Goal: Task Accomplishment & Management: Use online tool/utility

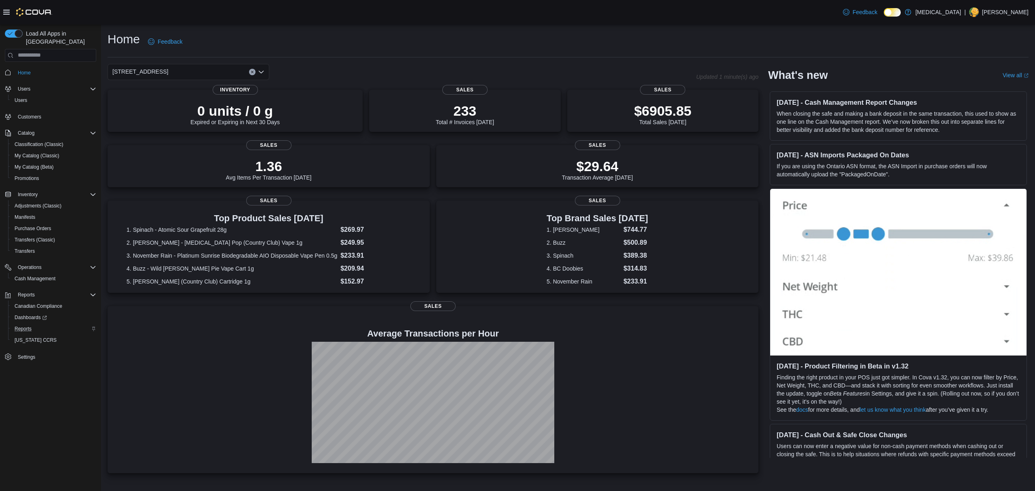
click at [34, 325] on div "Reports" at bounding box center [53, 329] width 85 height 10
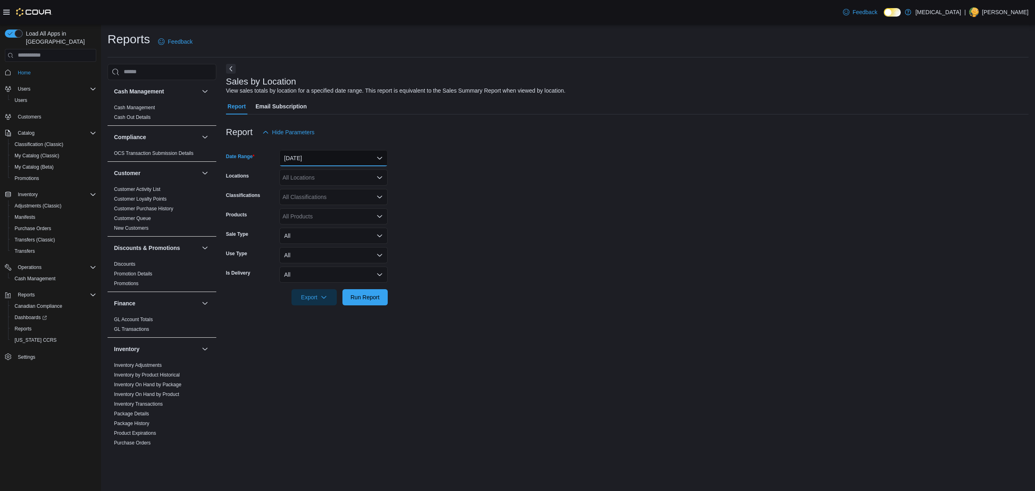
click at [334, 164] on button "[DATE]" at bounding box center [333, 158] width 108 height 16
click at [328, 174] on span "Custom Date" at bounding box center [338, 174] width 92 height 10
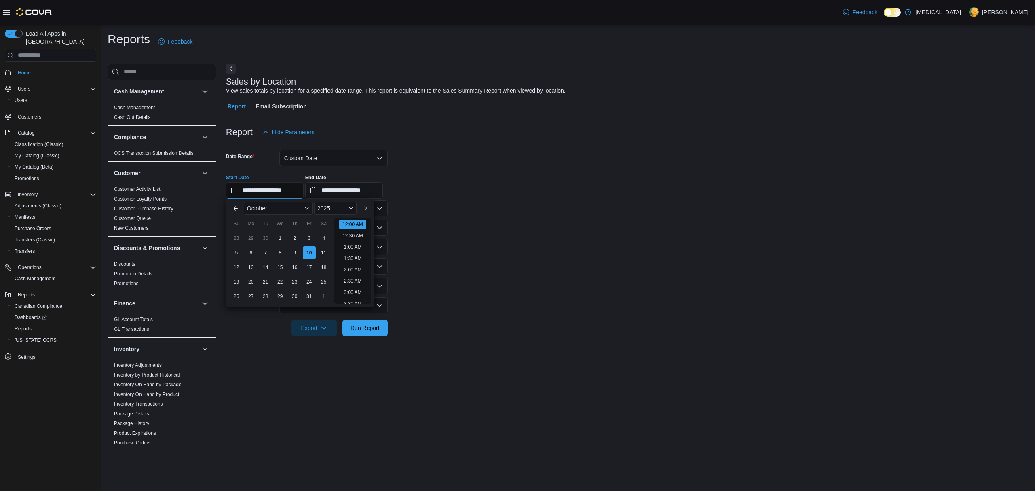
click at [268, 186] on input "**********" at bounding box center [265, 190] width 78 height 16
click at [237, 250] on div "5" at bounding box center [236, 252] width 14 height 14
type input "**********"
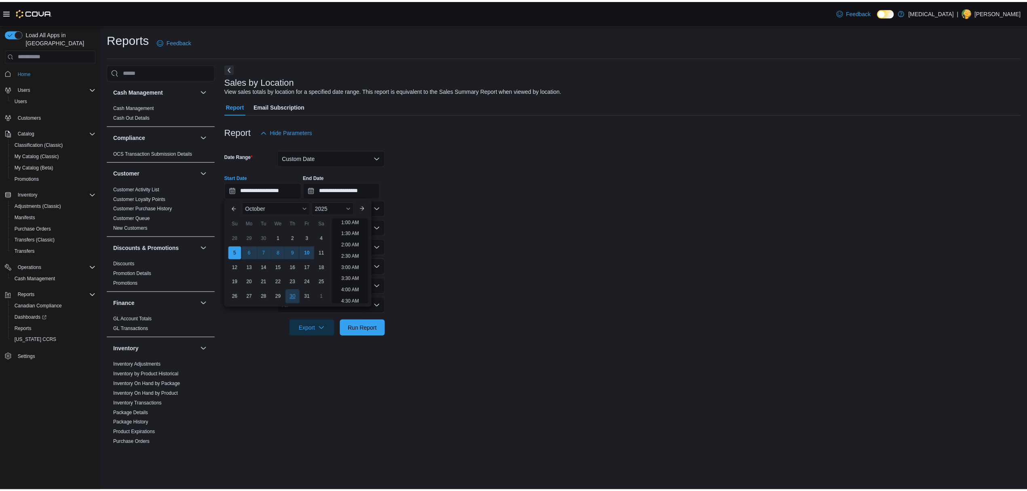
scroll to position [2, 0]
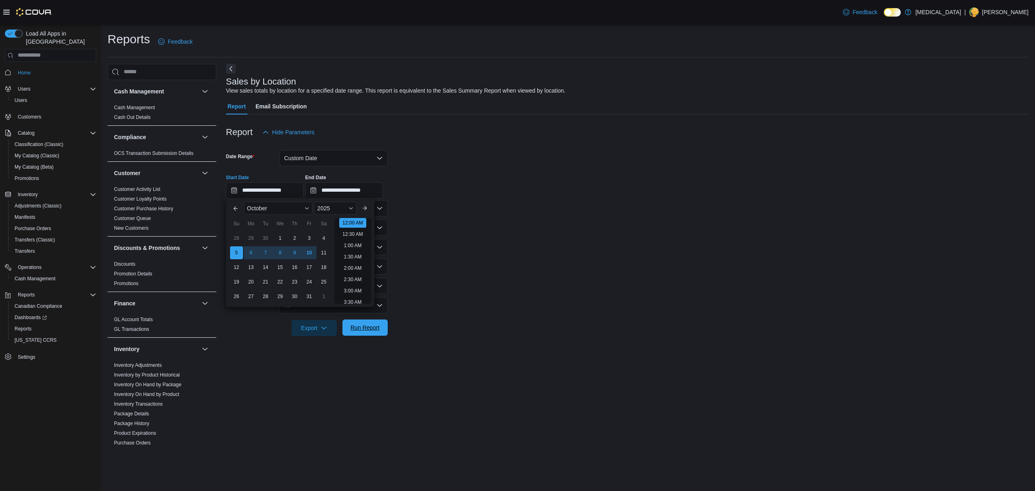
click at [353, 334] on span "Run Report" at bounding box center [365, 328] width 36 height 16
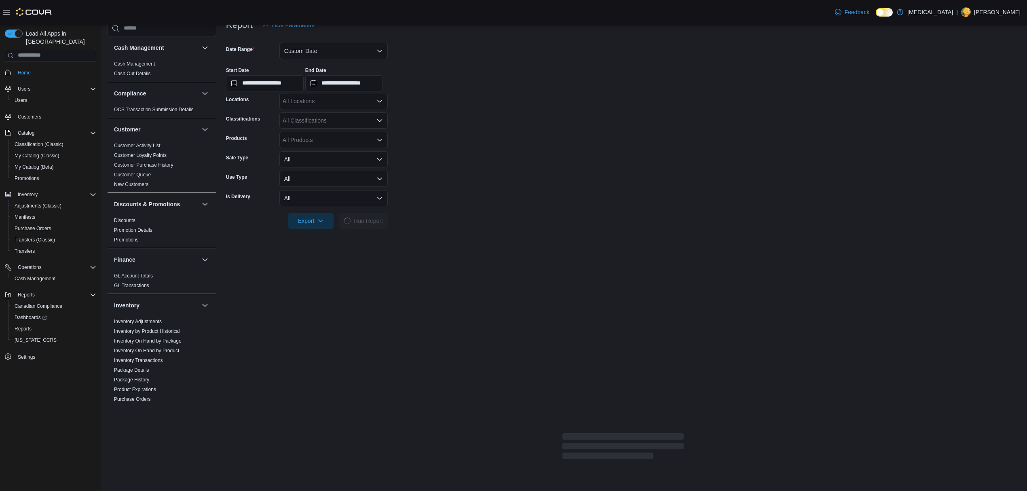
scroll to position [108, 0]
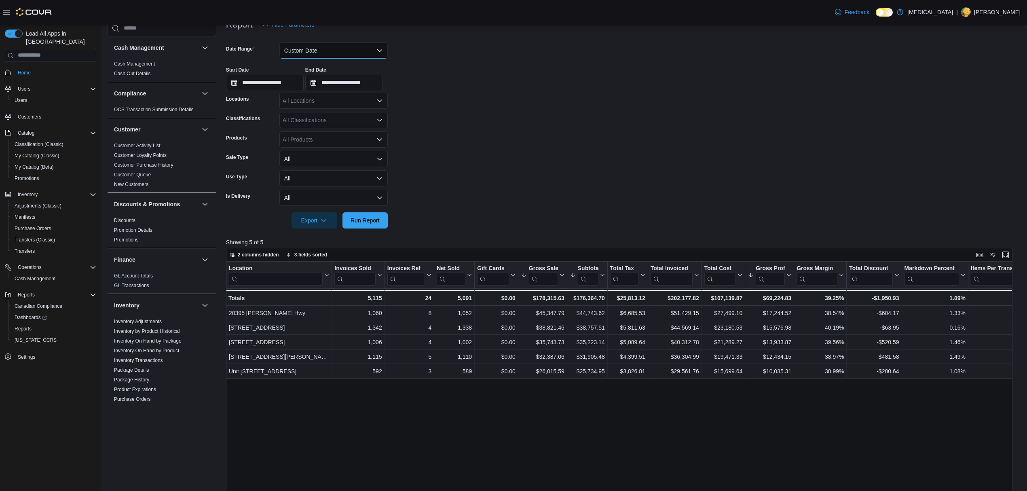
click at [294, 57] on button "Custom Date" at bounding box center [333, 50] width 108 height 16
click at [288, 80] on icon "Select listbox" at bounding box center [286, 83] width 6 height 6
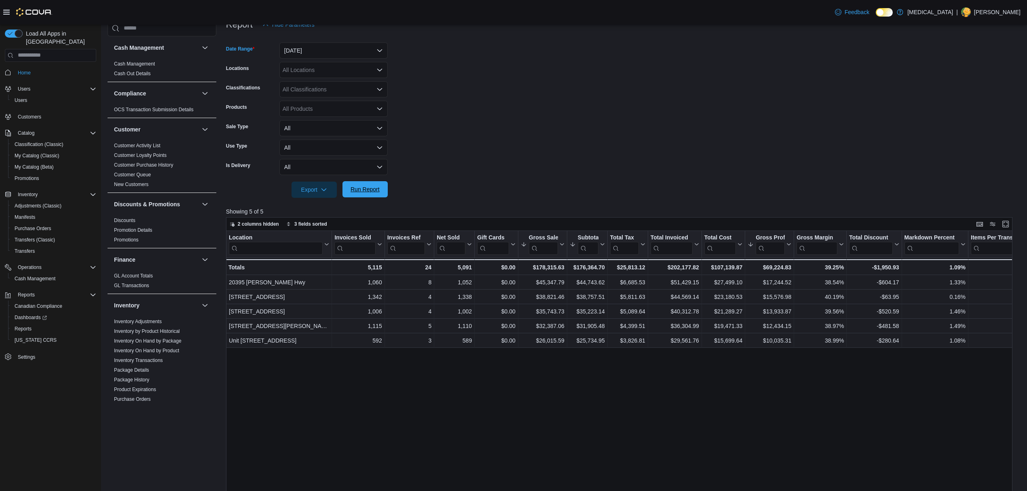
click at [366, 184] on span "Run Report" at bounding box center [365, 189] width 36 height 16
click at [358, 188] on span "Run Report" at bounding box center [365, 189] width 29 height 8
click at [370, 188] on span "Run Report" at bounding box center [365, 189] width 29 height 8
click at [364, 176] on div at bounding box center [623, 178] width 795 height 6
click at [364, 194] on span "Run Report" at bounding box center [365, 189] width 36 height 16
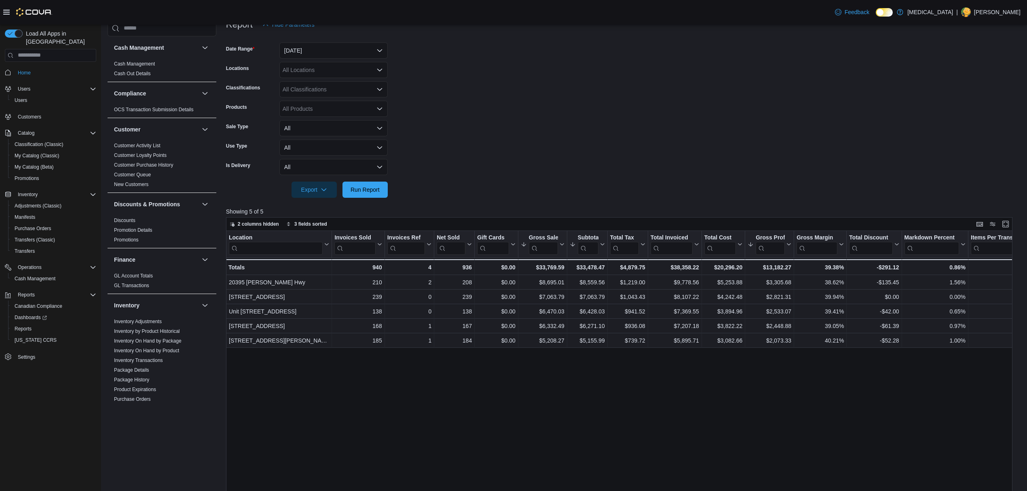
click at [793, 386] on div "Location Click to view column header actions Invoices Sold Click to view column…" at bounding box center [623, 420] width 795 height 379
click at [375, 174] on button "All" at bounding box center [333, 167] width 108 height 16
click at [491, 153] on form "Date Range [DATE] Locations All Locations Classifications All Classifications P…" at bounding box center [623, 115] width 795 height 165
click at [380, 186] on span "Run Report" at bounding box center [365, 189] width 36 height 16
click at [370, 188] on span "Run Report" at bounding box center [365, 189] width 29 height 8
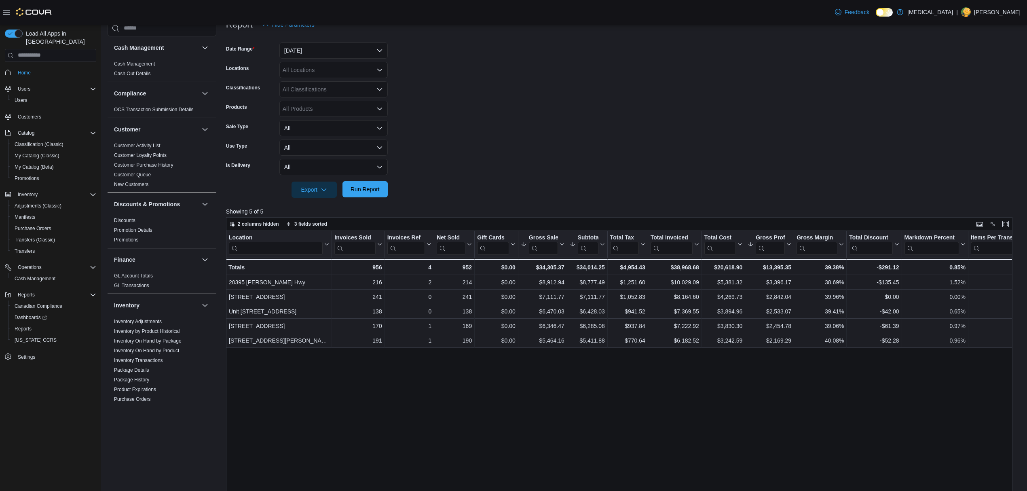
click at [377, 190] on span "Run Report" at bounding box center [365, 189] width 29 height 8
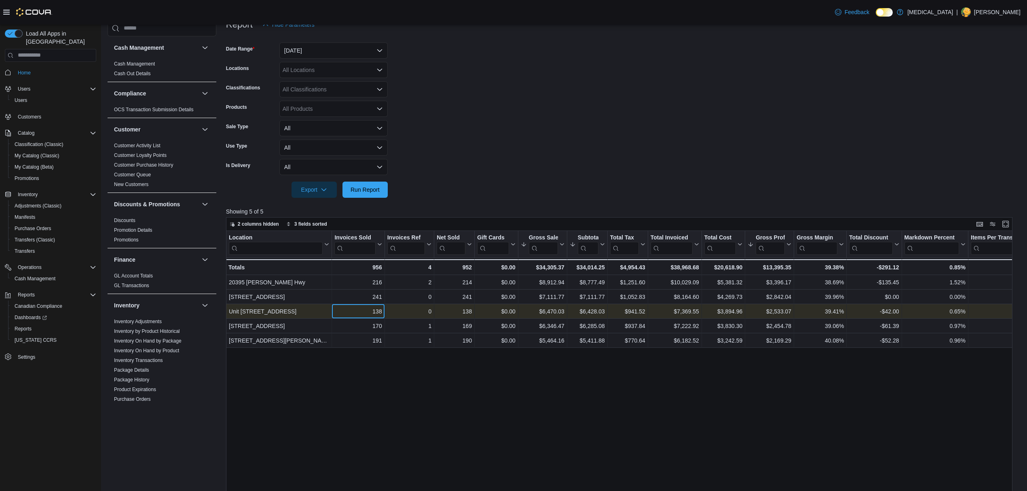
click at [371, 315] on div "138" at bounding box center [357, 312] width 47 height 10
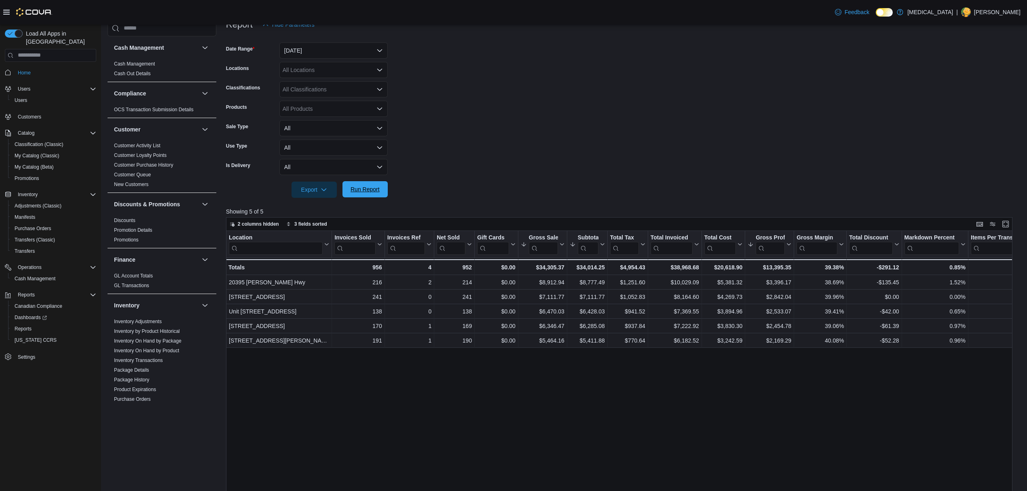
click at [372, 194] on span "Run Report" at bounding box center [365, 189] width 36 height 16
click at [364, 191] on span "Run Report" at bounding box center [365, 189] width 29 height 8
click at [372, 188] on span "Run Report" at bounding box center [365, 189] width 29 height 8
click at [358, 192] on span "Run Report" at bounding box center [365, 189] width 29 height 8
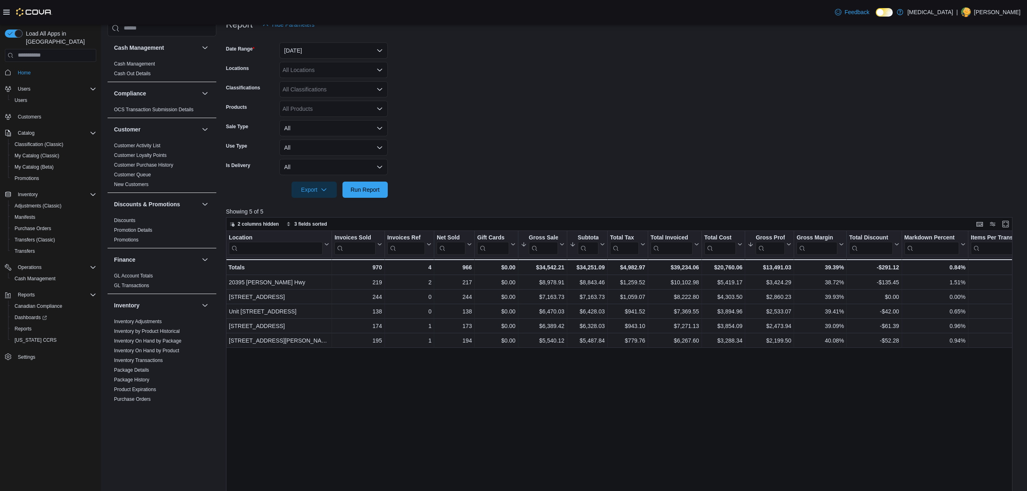
click at [732, 23] on div "Feedback Dark Mode [MEDICAL_DATA] | [PERSON_NAME]" at bounding box center [513, 12] width 1027 height 25
click at [355, 196] on span "Run Report" at bounding box center [365, 189] width 36 height 16
click at [372, 195] on span "Run Report" at bounding box center [365, 189] width 36 height 16
click at [363, 195] on span "Run Report" at bounding box center [365, 189] width 36 height 16
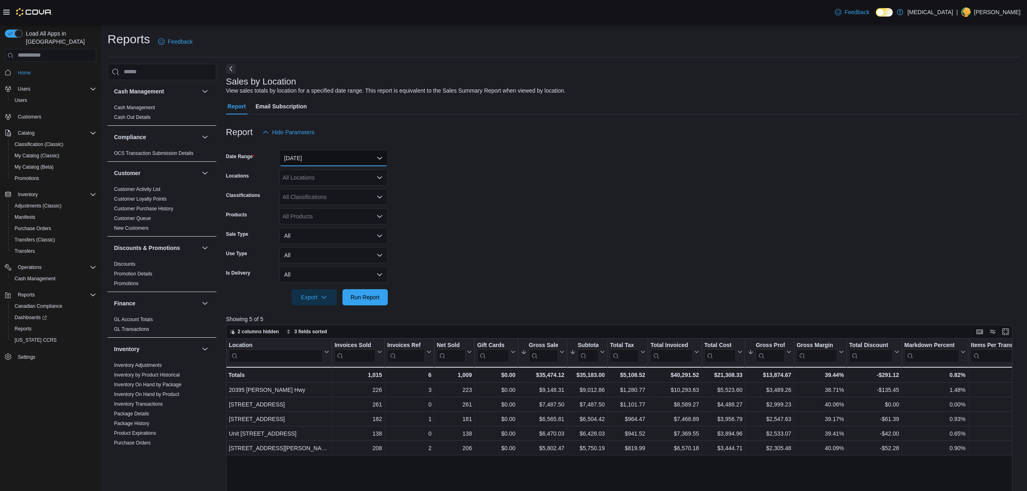
click at [328, 154] on button "[DATE]" at bounding box center [333, 158] width 108 height 16
click at [305, 167] on button "Custom Date" at bounding box center [333, 174] width 108 height 16
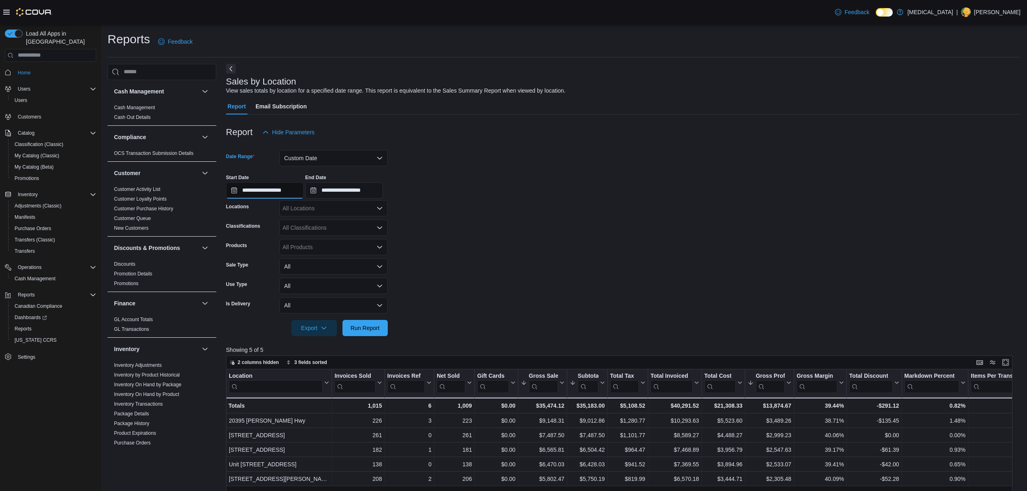
click at [281, 196] on input "**********" at bounding box center [265, 190] width 78 height 16
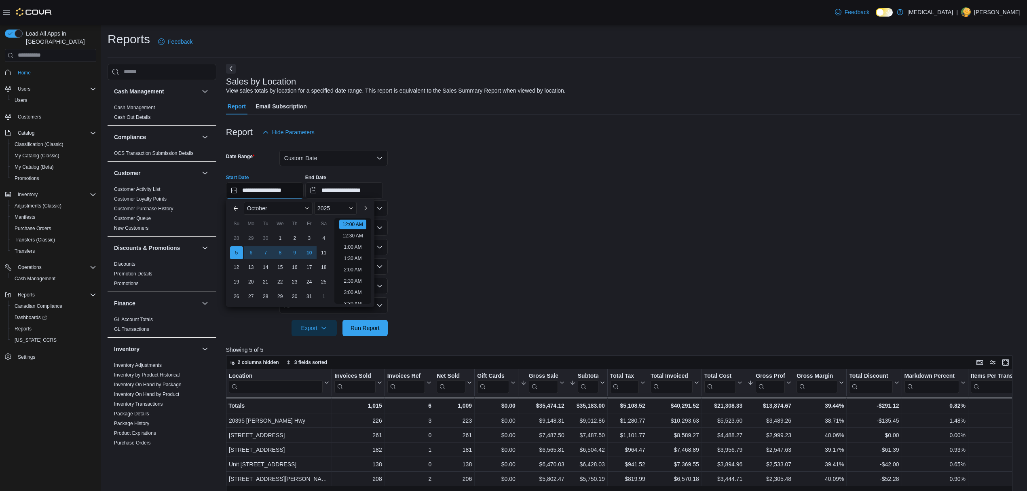
scroll to position [25, 0]
click at [359, 325] on span "Run Report" at bounding box center [365, 328] width 29 height 8
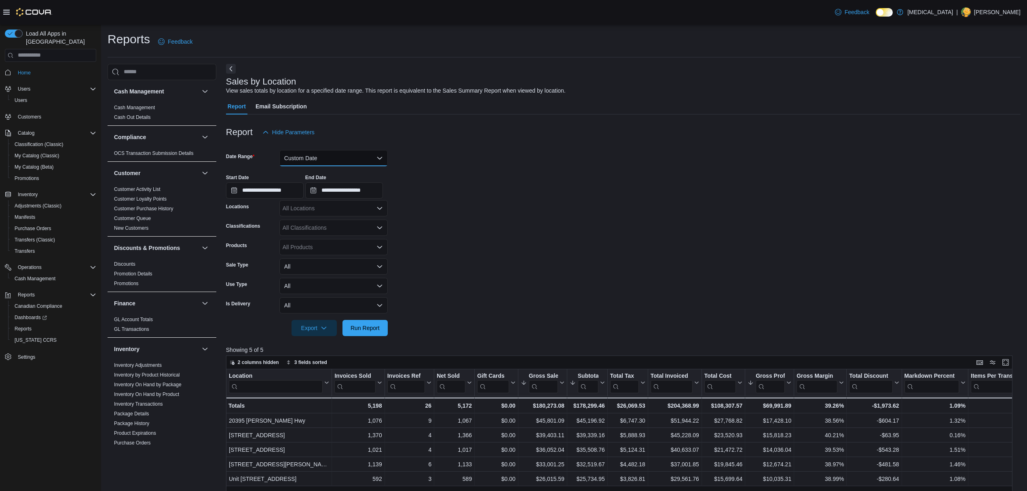
click at [358, 157] on button "Custom Date" at bounding box center [333, 158] width 108 height 16
click at [327, 194] on span "[DATE]" at bounding box center [338, 191] width 92 height 10
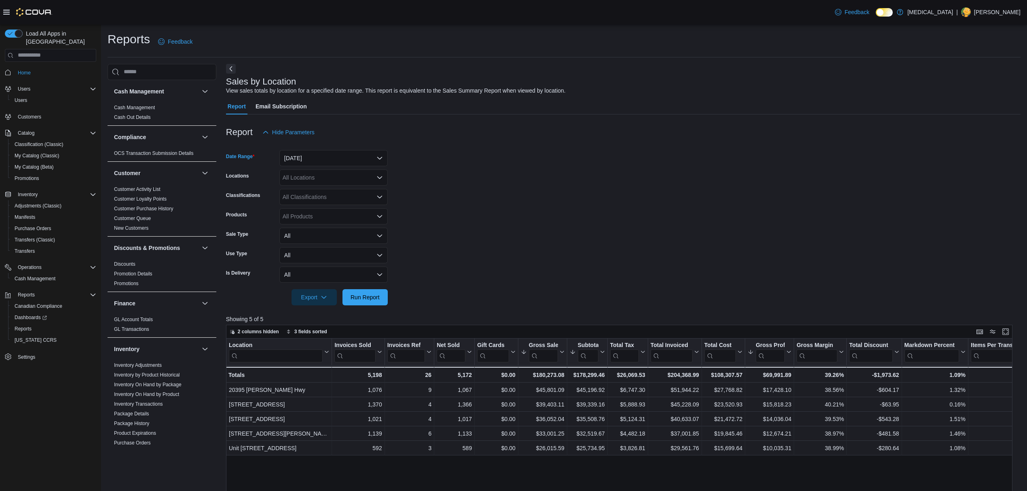
click at [430, 123] on div at bounding box center [623, 119] width 795 height 10
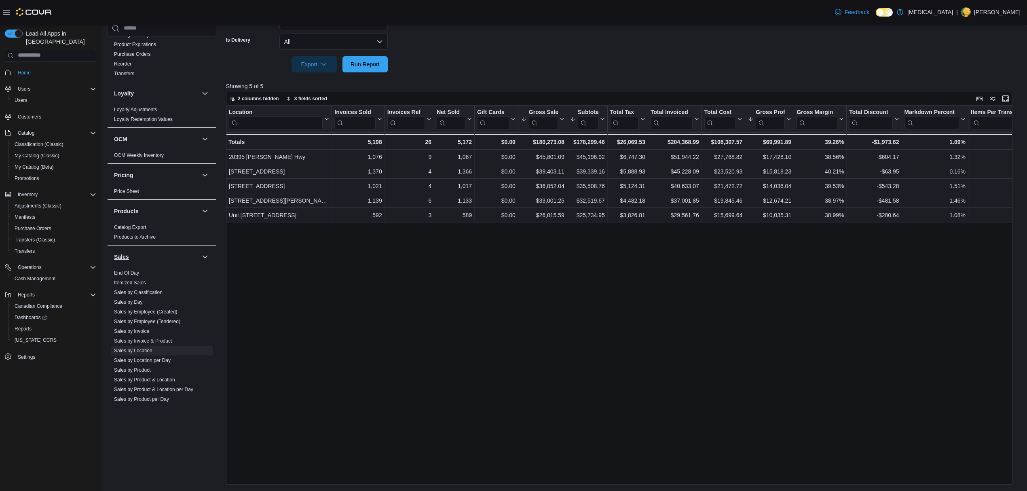
scroll to position [403, 0]
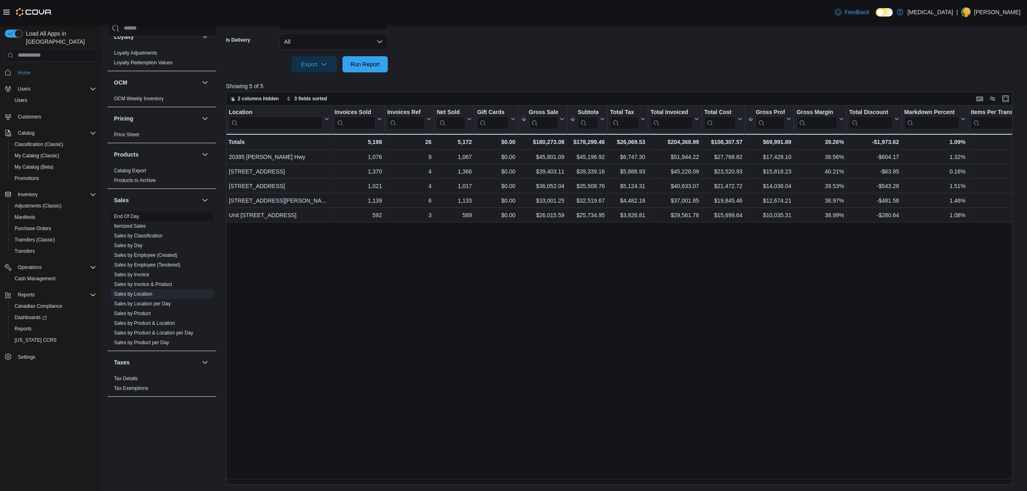
click at [122, 218] on link "End Of Day" at bounding box center [126, 217] width 25 height 6
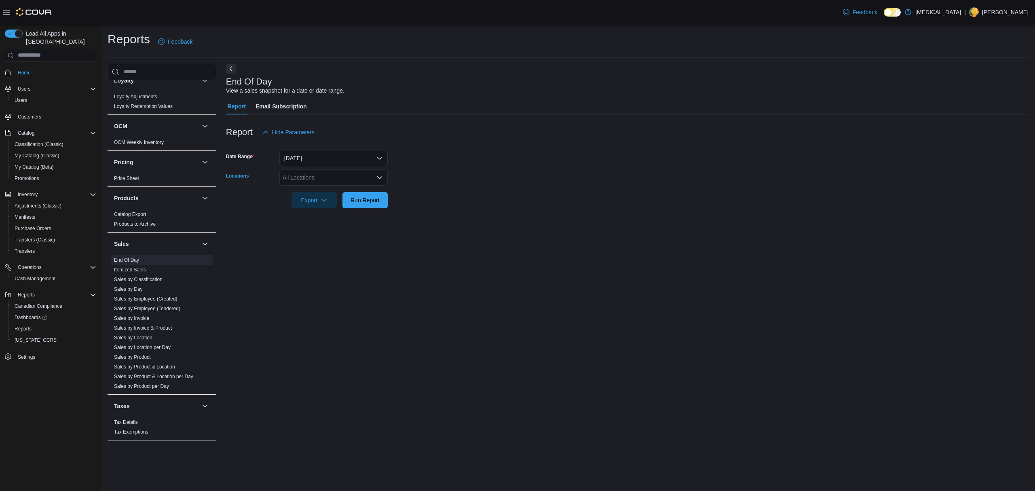
click at [315, 175] on div "All Locations" at bounding box center [333, 177] width 108 height 16
click at [323, 227] on span "[STREET_ADDRESS]" at bounding box center [325, 226] width 56 height 8
drag, startPoint x: 467, startPoint y: 154, endPoint x: 412, endPoint y: 188, distance: 64.6
click at [467, 155] on form "Date Range [DATE] Locations [STREET_ADDRESS][GEOGRAPHIC_DATA] Run Report" at bounding box center [627, 174] width 803 height 68
click at [315, 196] on span "Export" at bounding box center [314, 200] width 36 height 16
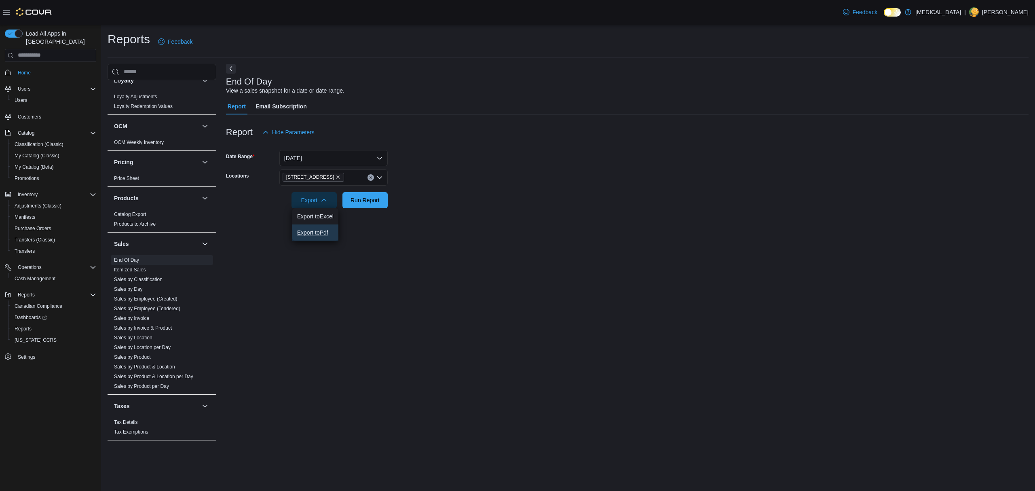
click at [322, 229] on button "Export to Pdf" at bounding box center [315, 232] width 46 height 16
click at [386, 72] on div "End Of Day View a sales snapshot for a date or date range. Report Email Subscri…" at bounding box center [627, 256] width 803 height 385
click at [142, 331] on span "Sales by Invoice & Product" at bounding box center [162, 328] width 102 height 10
click at [141, 335] on link "Sales by Location" at bounding box center [133, 338] width 38 height 6
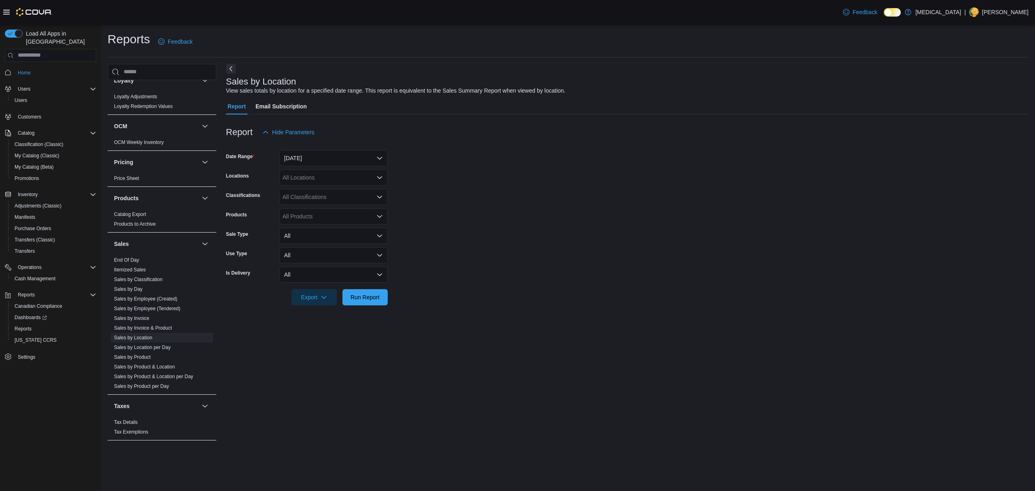
click at [327, 149] on div at bounding box center [627, 145] width 803 height 10
click at [290, 161] on button "[DATE]" at bounding box center [333, 158] width 108 height 16
click at [298, 171] on span "Custom Date" at bounding box center [338, 174] width 92 height 10
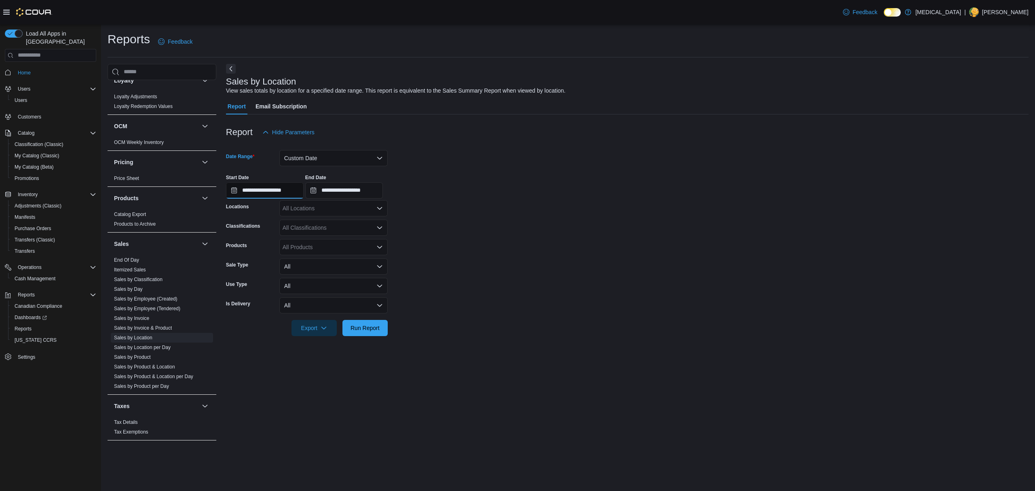
click at [299, 197] on input "**********" at bounding box center [265, 190] width 78 height 16
click at [239, 256] on div "5" at bounding box center [236, 252] width 14 height 14
type input "**********"
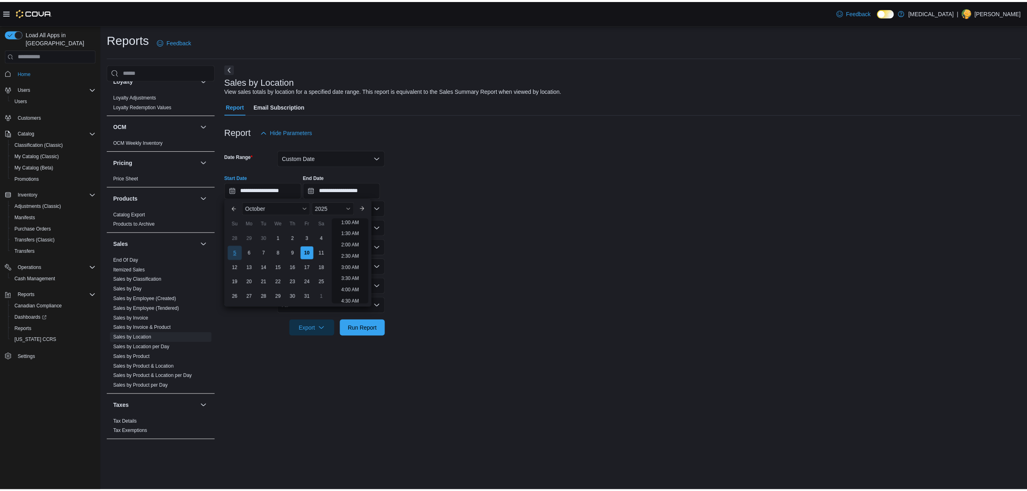
scroll to position [2, 0]
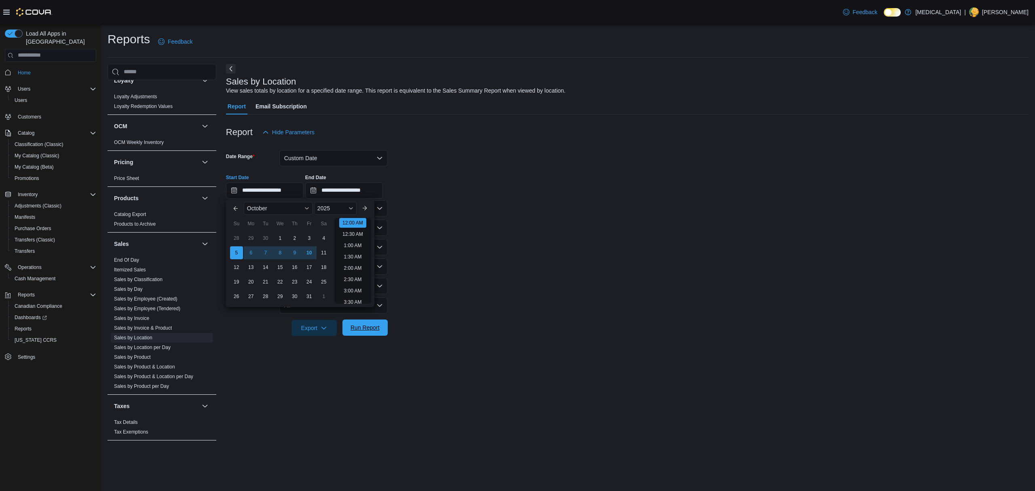
click at [371, 327] on span "Run Report" at bounding box center [365, 328] width 29 height 8
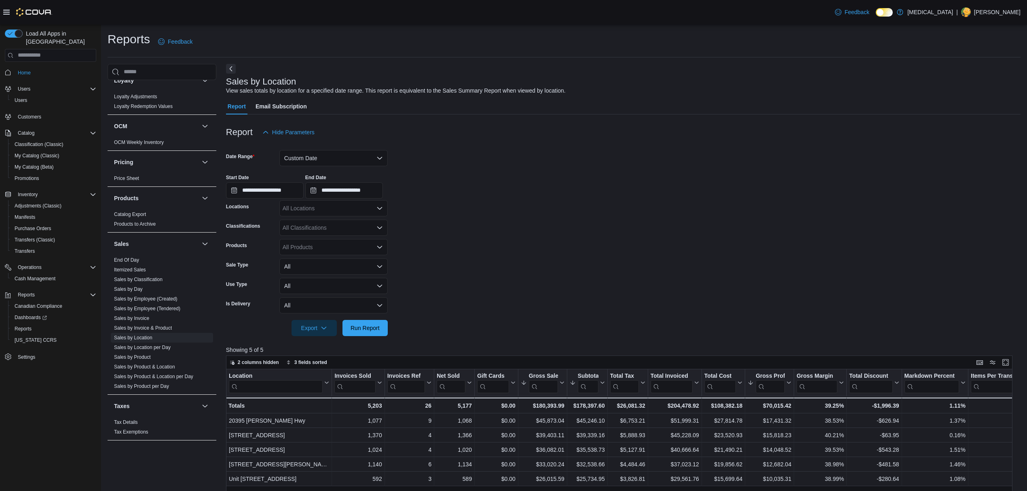
scroll to position [162, 0]
